Goal: Transaction & Acquisition: Book appointment/travel/reservation

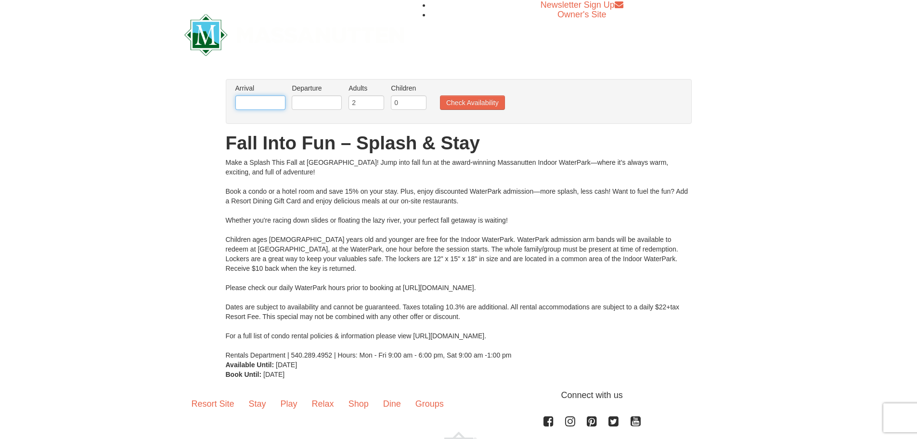
click at [247, 104] on input "text" at bounding box center [260, 102] width 50 height 14
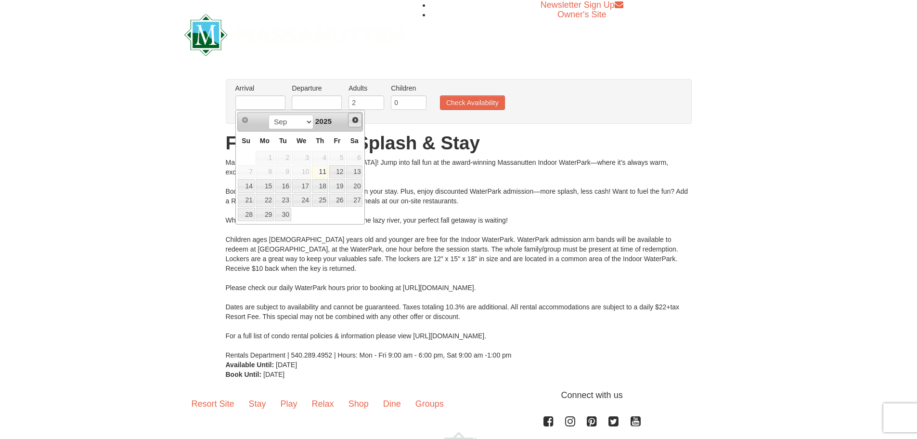
click at [354, 120] on span "Next" at bounding box center [356, 120] width 8 height 8
click at [352, 170] on link "11" at bounding box center [354, 171] width 16 height 13
type input "[DATE]"
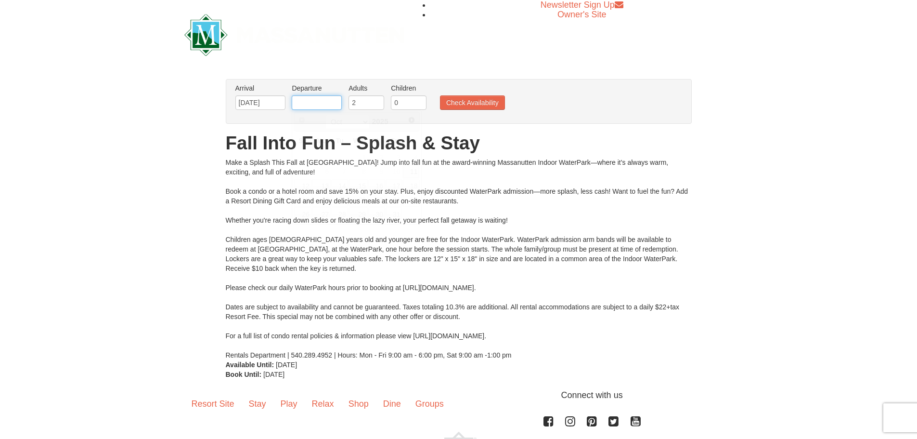
click at [324, 102] on input "text" at bounding box center [317, 102] width 50 height 14
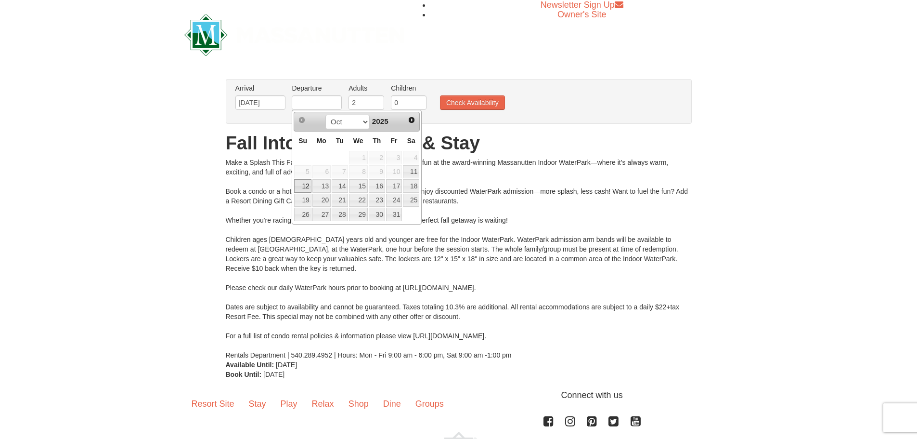
click at [305, 185] on link "12" at bounding box center [302, 185] width 17 height 13
type input "[DATE]"
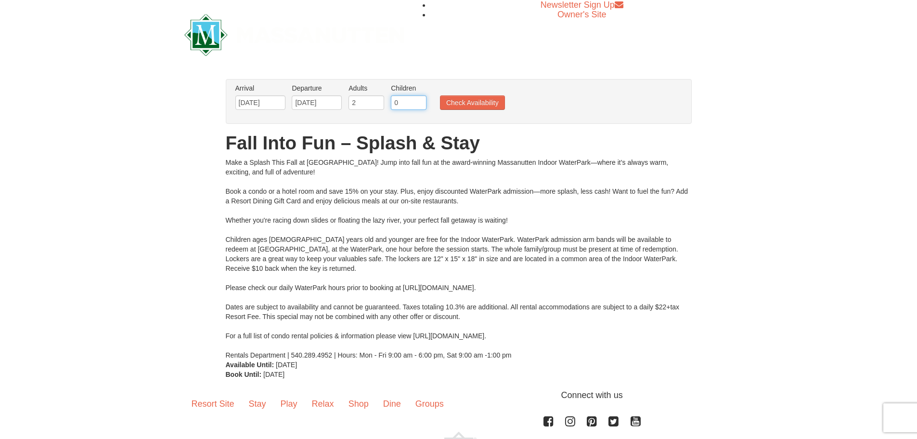
click at [411, 101] on input "0" at bounding box center [409, 102] width 36 height 14
click at [420, 101] on input "1" at bounding box center [409, 102] width 36 height 14
type input "2"
click at [420, 101] on input "2" at bounding box center [409, 102] width 36 height 14
click at [457, 103] on button "Check Availability" at bounding box center [472, 102] width 65 height 14
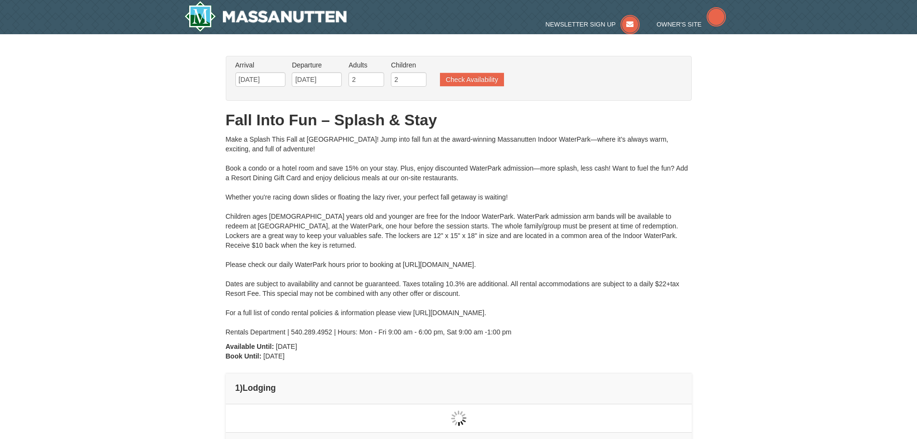
type input "[DATE]"
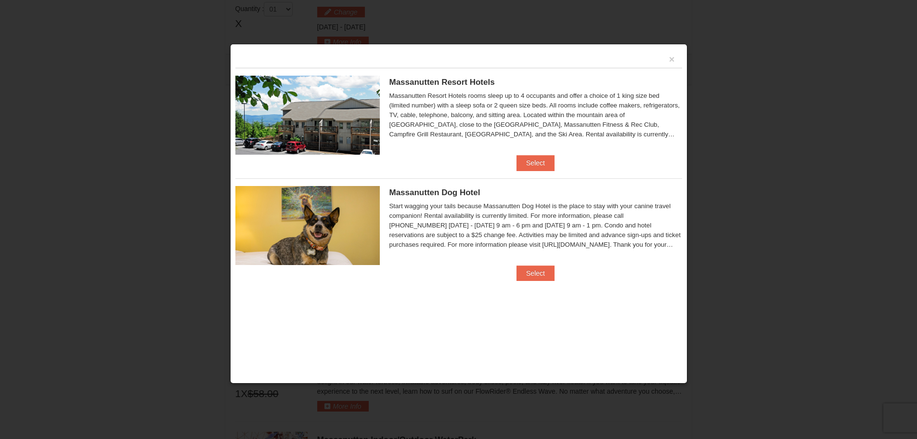
scroll to position [410, 0]
click at [542, 165] on button "Select" at bounding box center [536, 162] width 38 height 15
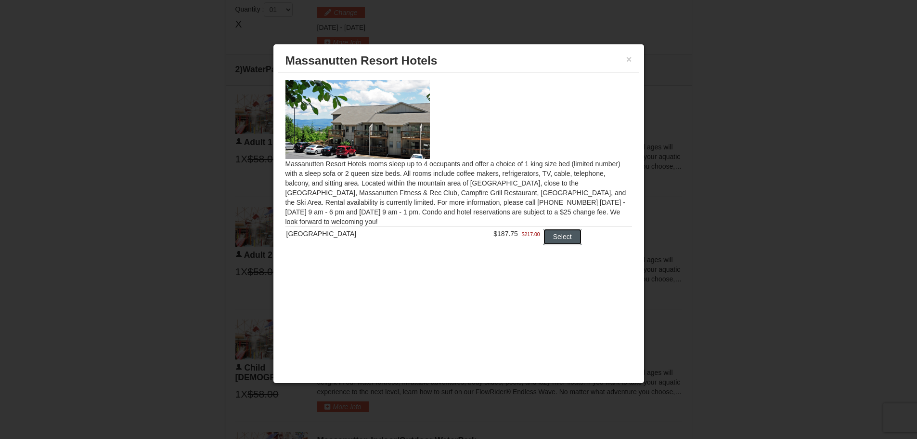
click at [561, 235] on button "Select" at bounding box center [563, 236] width 38 height 15
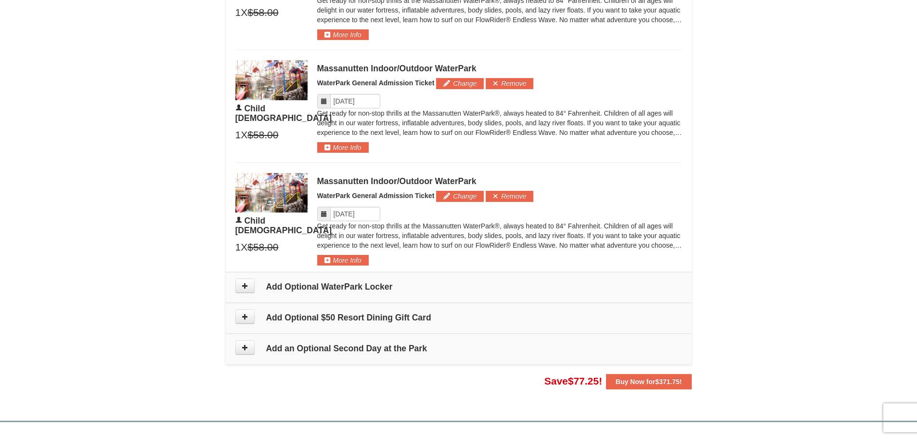
scroll to position [719, 0]
